Goal: Transaction & Acquisition: Purchase product/service

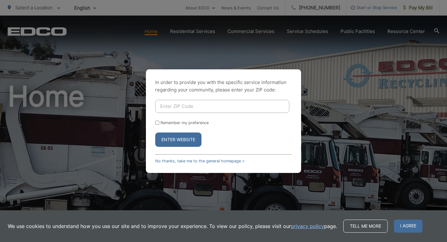
click at [171, 102] on input "Enter ZIP Code" at bounding box center [222, 106] width 134 height 13
type input "92040"
click at [173, 142] on button "Enter Website" at bounding box center [178, 139] width 46 height 14
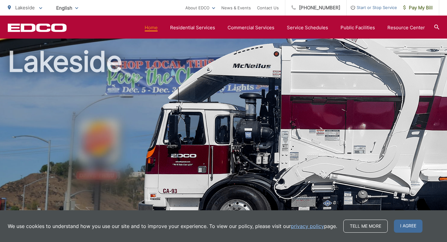
scroll to position [18, 0]
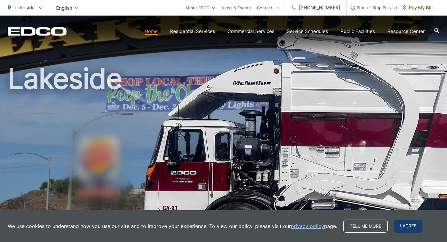
click at [403, 226] on span "I agree" at bounding box center [408, 225] width 29 height 13
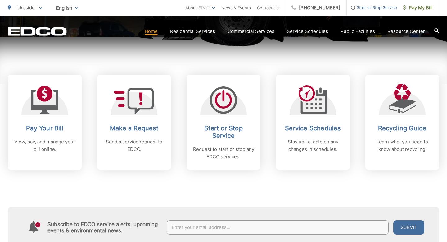
scroll to position [236, 0]
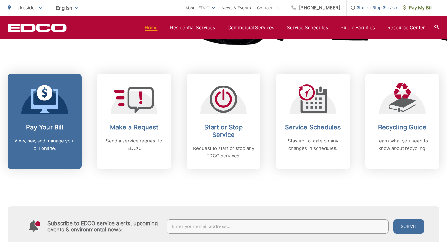
click at [69, 133] on div "Pay Your Bill View, pay, and manage your bill online." at bounding box center [45, 137] width 62 height 29
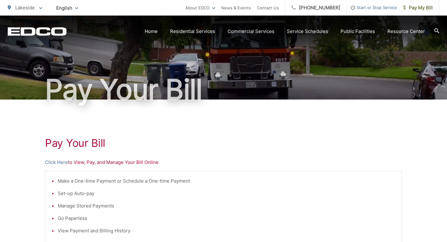
scroll to position [27, 0]
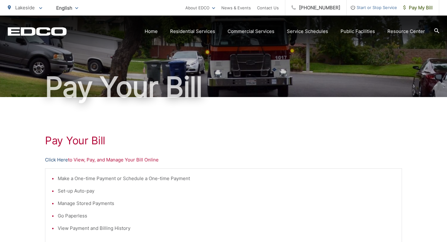
click at [62, 158] on link "Click Here" at bounding box center [56, 159] width 23 height 7
